Goal: Use online tool/utility

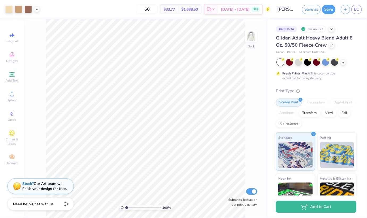
click at [261, 35] on div "100 % Back Submit to feature on our public gallery." at bounding box center [145, 118] width 243 height 199
click at [255, 38] on img at bounding box center [251, 35] width 21 height 21
click at [255, 37] on img at bounding box center [251, 36] width 11 height 11
click at [157, 11] on input "50" at bounding box center [147, 10] width 21 height 10
type input "5"
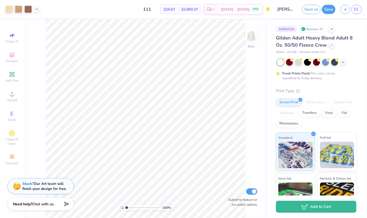
type input "111"
click at [36, 9] on icon at bounding box center [37, 9] width 4 height 4
click at [327, 8] on button "Save" at bounding box center [329, 8] width 14 height 9
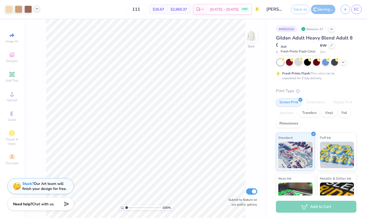
click at [300, 62] on div at bounding box center [298, 61] width 7 height 7
click at [343, 63] on icon at bounding box center [343, 62] width 4 height 4
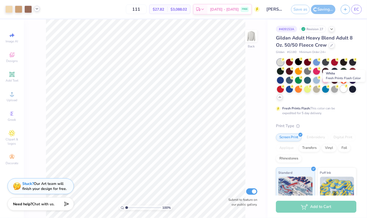
click at [341, 89] on div at bounding box center [343, 88] width 7 height 7
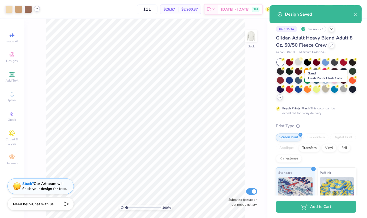
click at [327, 89] on div at bounding box center [325, 88] width 7 height 7
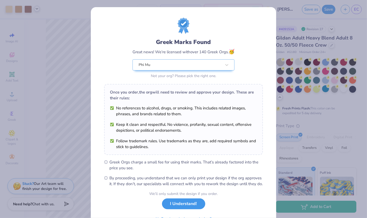
click at [182, 210] on button "I Understand!" at bounding box center [183, 204] width 43 height 11
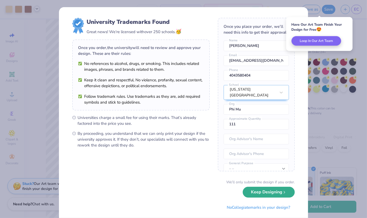
click at [274, 193] on button "Keep Designing" at bounding box center [269, 192] width 52 height 11
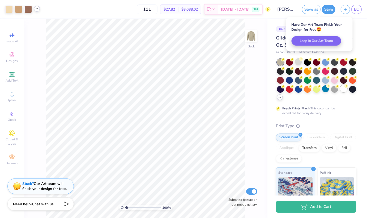
click at [342, 88] on div at bounding box center [343, 88] width 7 height 7
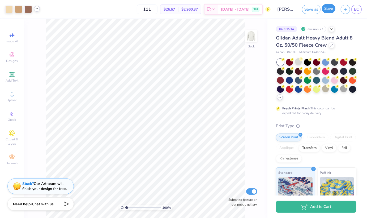
click at [330, 10] on button "Save" at bounding box center [329, 8] width 14 height 9
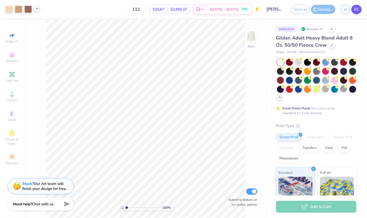
click at [357, 8] on span "EC" at bounding box center [356, 9] width 5 height 6
